Goal: Transaction & Acquisition: Purchase product/service

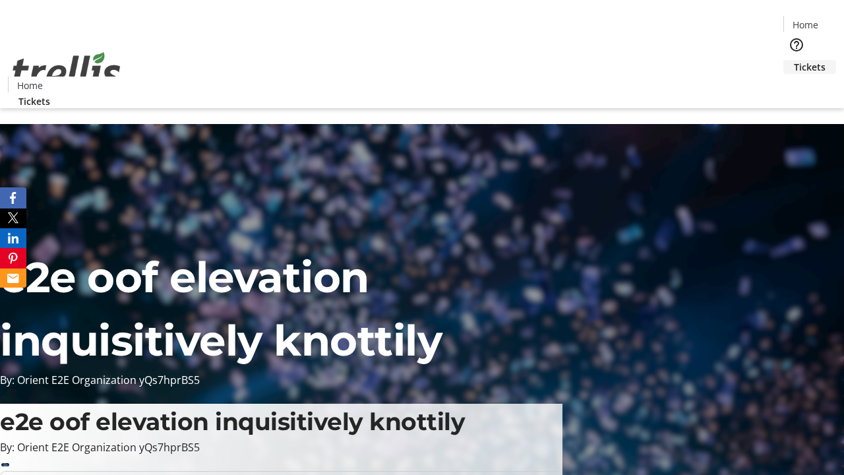
click at [794, 60] on span "Tickets" at bounding box center [810, 67] width 32 height 14
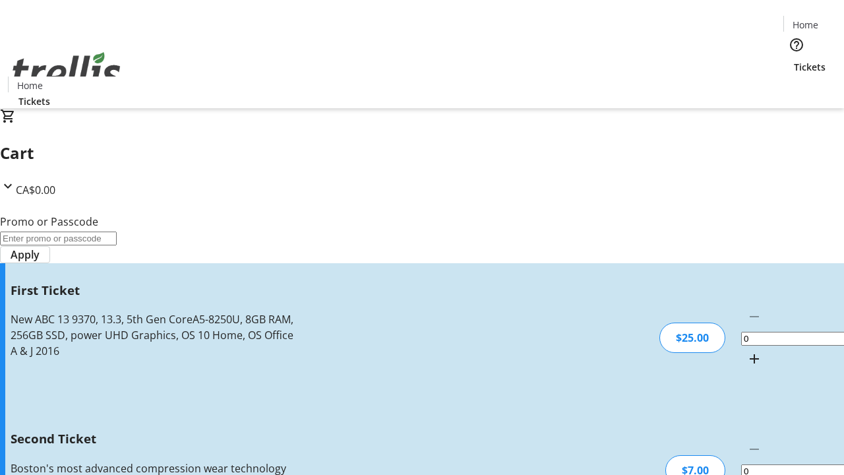
click at [746, 351] on mat-icon "Increment by one" at bounding box center [754, 359] width 16 height 16
type input "1"
type input "2"
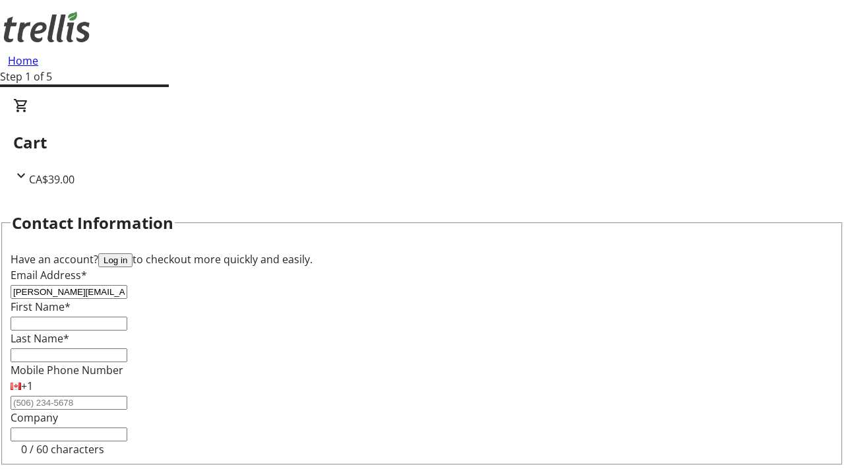
type input "[PERSON_NAME][EMAIL_ADDRESS][DOMAIN_NAME]"
type input "[PERSON_NAME]"
type input "Ankunding"
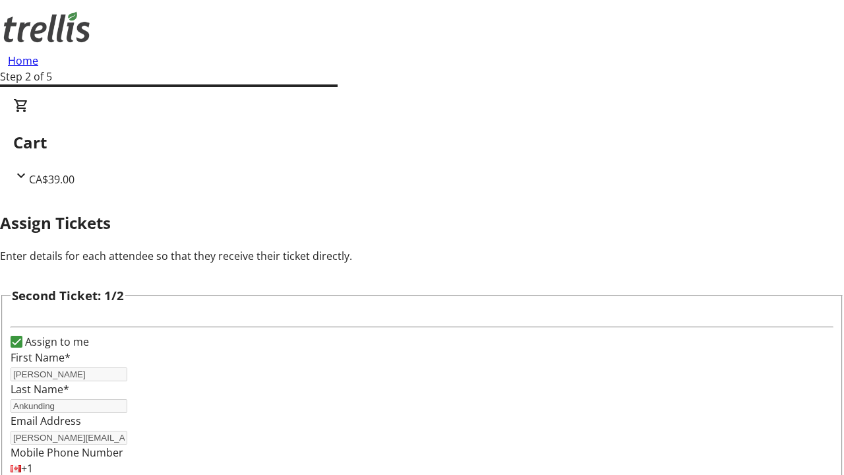
type input "[PERSON_NAME]"
type input "[EMAIL_ADDRESS][DOMAIN_NAME]"
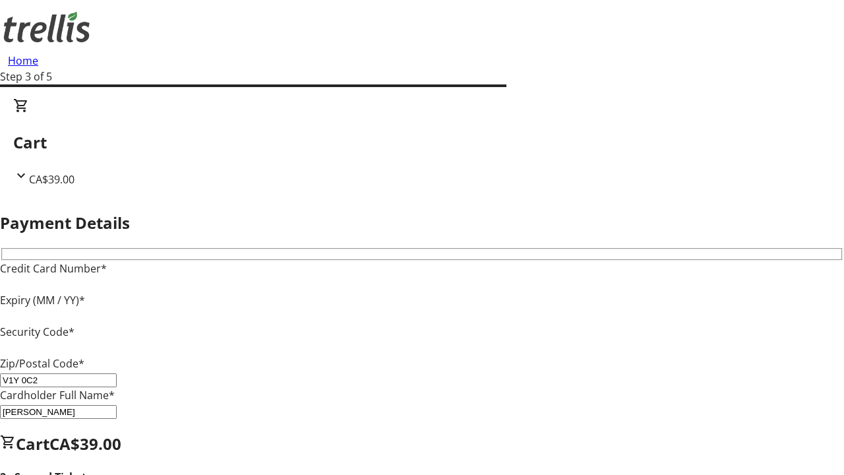
type input "V1Y 0C2"
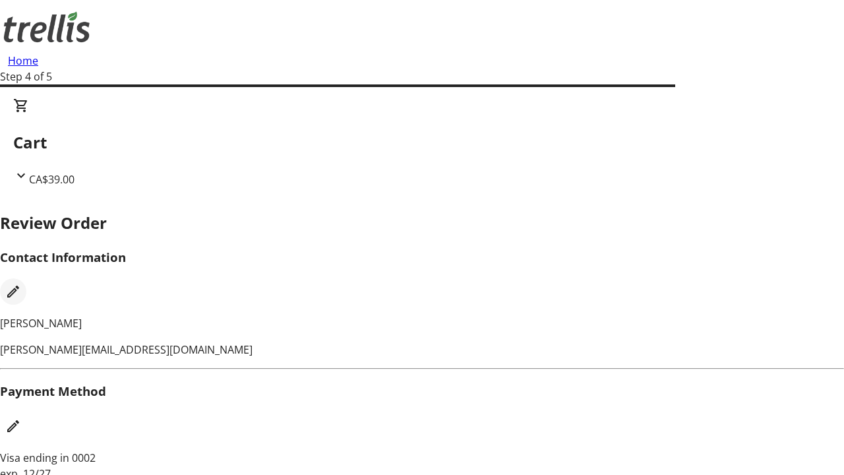
click at [21, 283] on mat-icon "Edit Contact Information" at bounding box center [13, 291] width 16 height 16
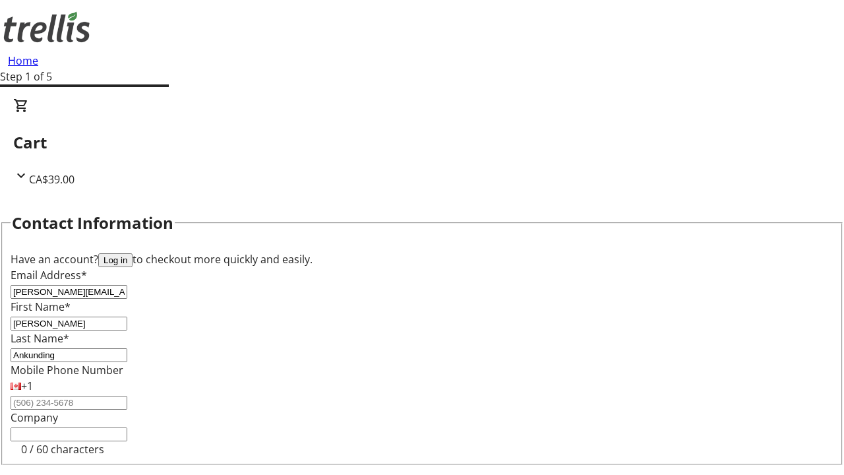
type input "[PERSON_NAME][EMAIL_ADDRESS][DOMAIN_NAME]"
type input "[PERSON_NAME]"
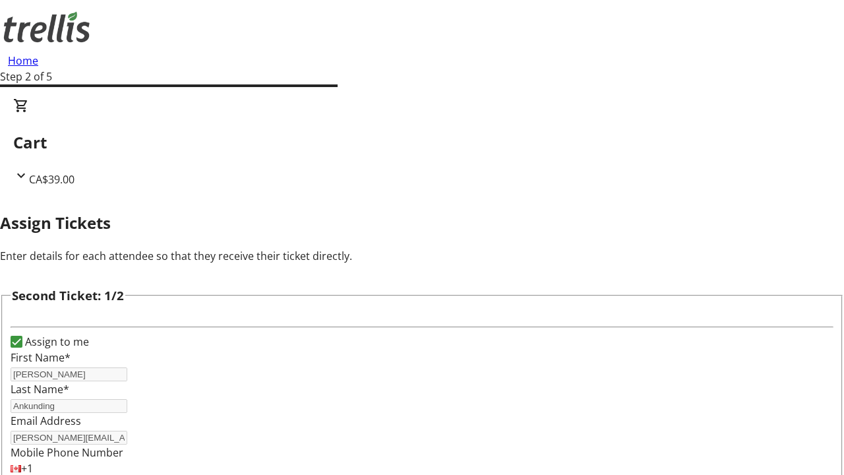
type input "New"
type input "Name"
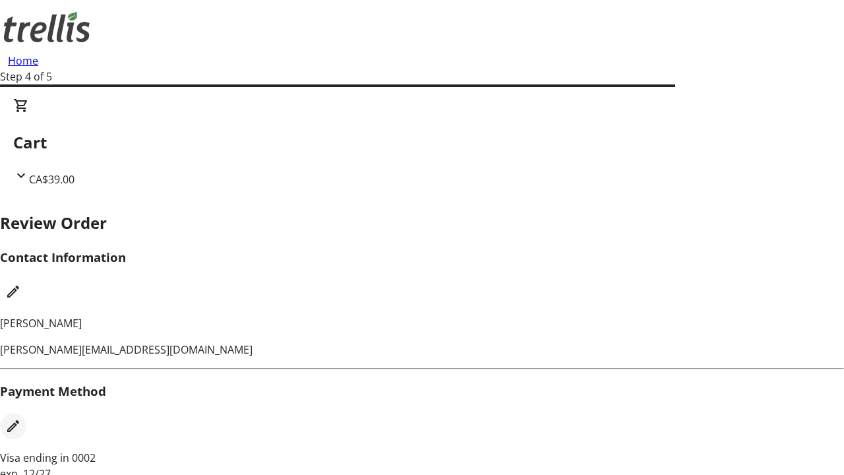
click at [21, 418] on mat-icon "Edit Payment Method" at bounding box center [13, 426] width 16 height 16
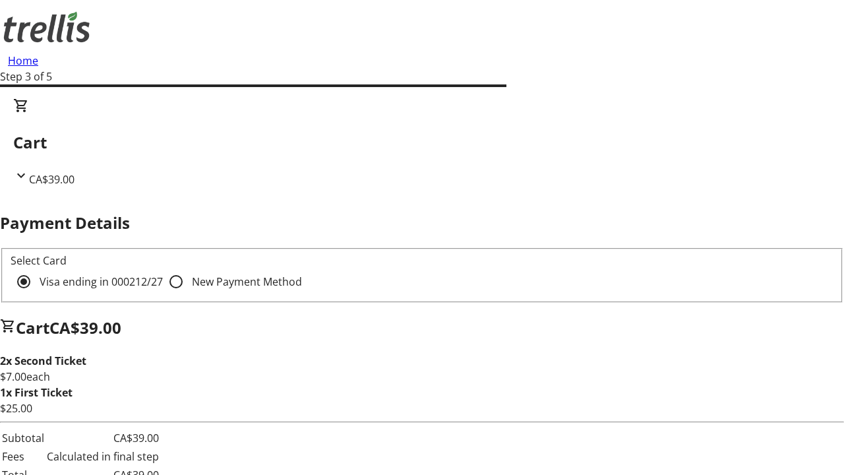
click at [163, 268] on input "New Payment Method" at bounding box center [176, 281] width 26 height 26
radio input "true"
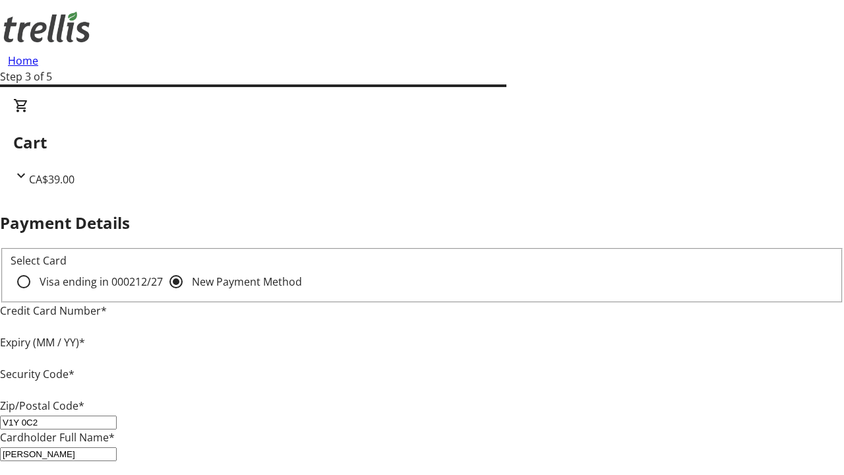
type input "V1Y 0C2"
